Goal: Task Accomplishment & Management: Manage account settings

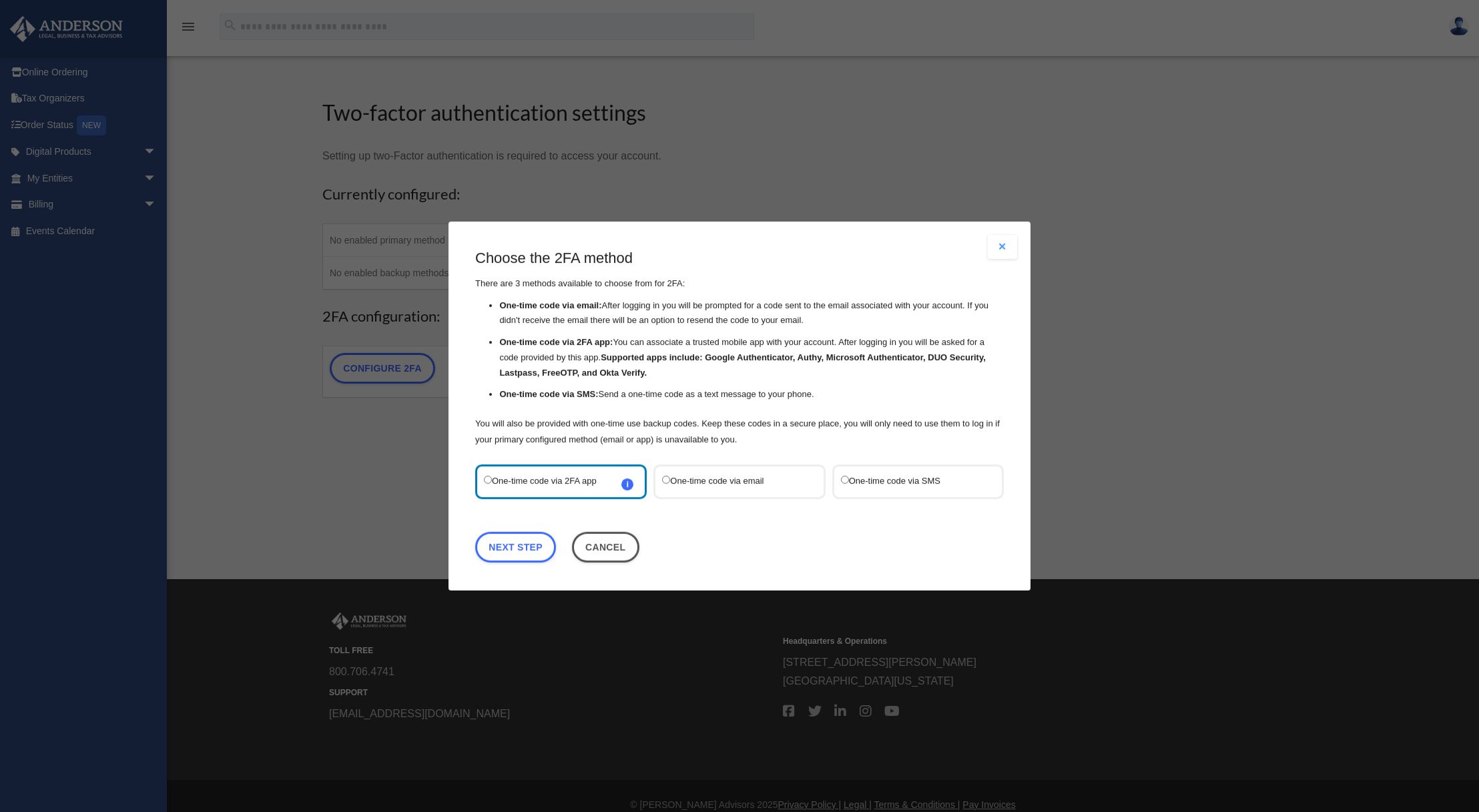
click at [859, 483] on label "One-time code via SMS" at bounding box center [911, 481] width 141 height 17
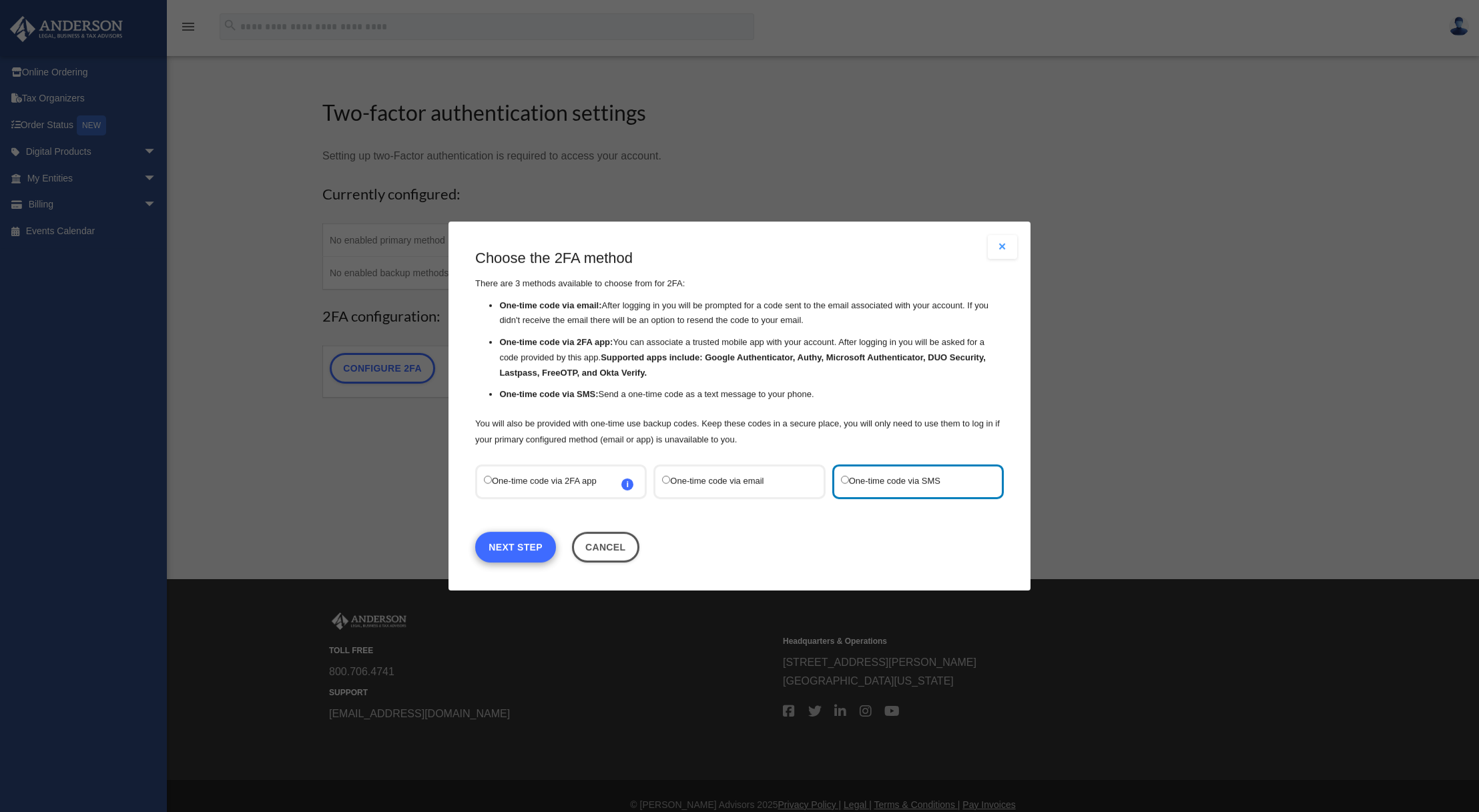
click at [540, 544] on link "Next Step" at bounding box center [516, 547] width 81 height 31
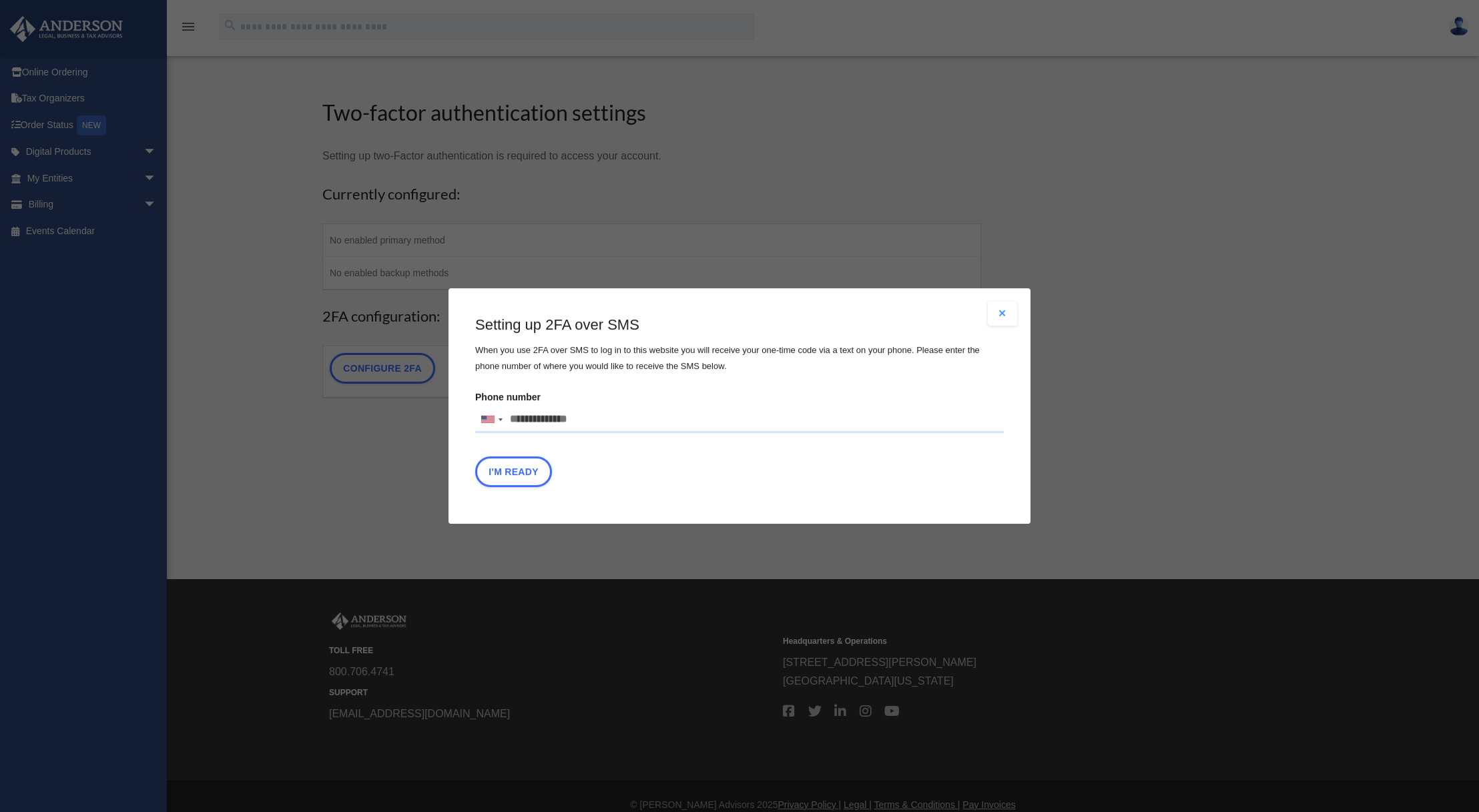
click at [543, 419] on input "Phone number United States +1 United Kingdom +44 Afghanistan (‫افغانستان‬‎) +93…" at bounding box center [739, 420] width 528 height 27
type input "**********"
click at [528, 473] on button "I'm Ready" at bounding box center [513, 471] width 77 height 31
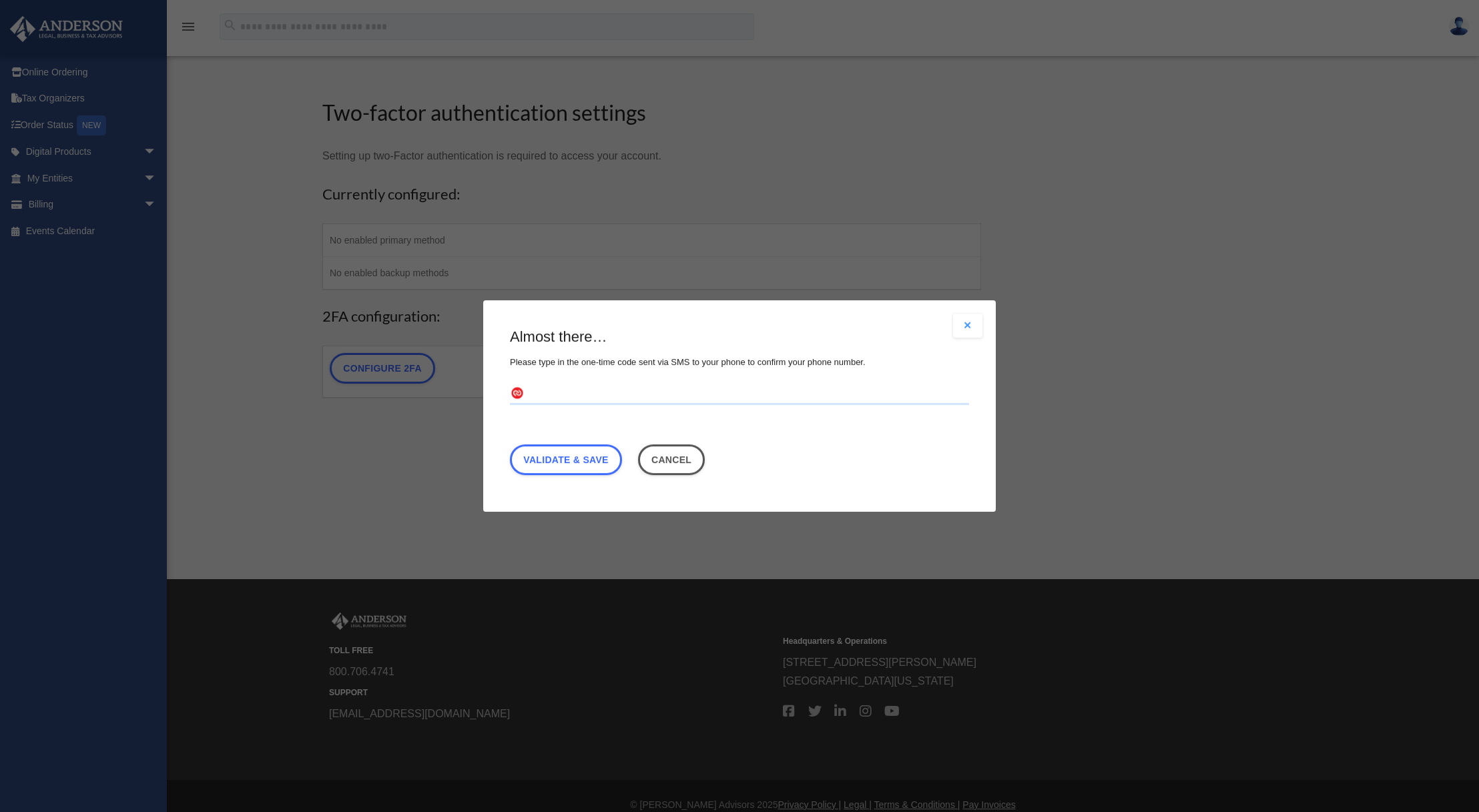
click at [593, 388] on input "text" at bounding box center [739, 394] width 459 height 22
click at [590, 384] on input "text" at bounding box center [739, 394] width 459 height 22
click at [572, 390] on input "text" at bounding box center [739, 394] width 459 height 22
type input "******"
click at [593, 457] on link "Validate & Save" at bounding box center [566, 459] width 112 height 31
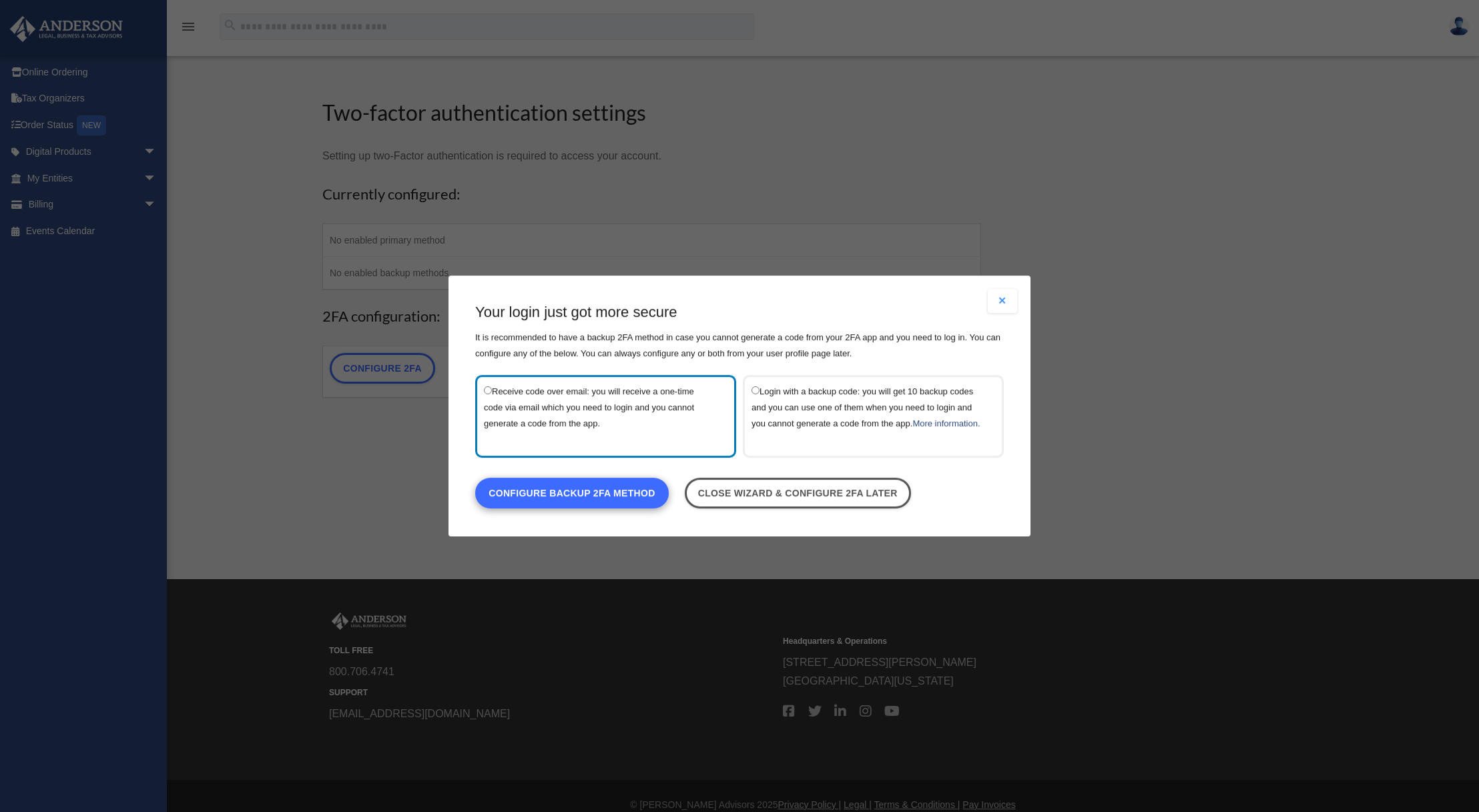
click at [569, 503] on link "Configure backup 2FA method" at bounding box center [572, 492] width 194 height 31
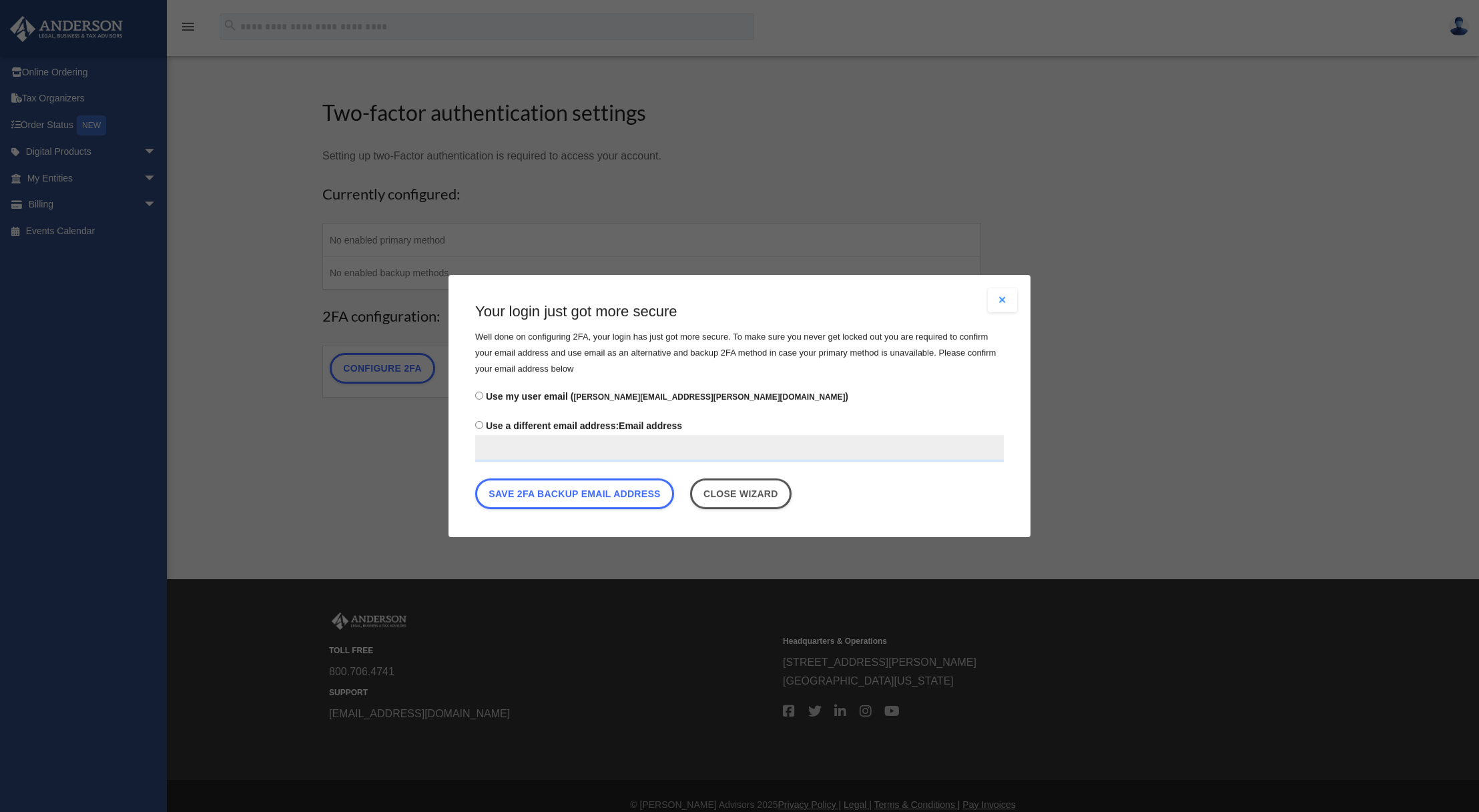
click at [509, 427] on span "Use a different email address:" at bounding box center [552, 426] width 133 height 10
click at [496, 397] on span "Use my user email ( sean.n.hoglund@gmail.com )" at bounding box center [667, 396] width 362 height 10
click at [538, 494] on button "Save 2FA backup email address" at bounding box center [575, 493] width 199 height 31
